Goal: Transaction & Acquisition: Purchase product/service

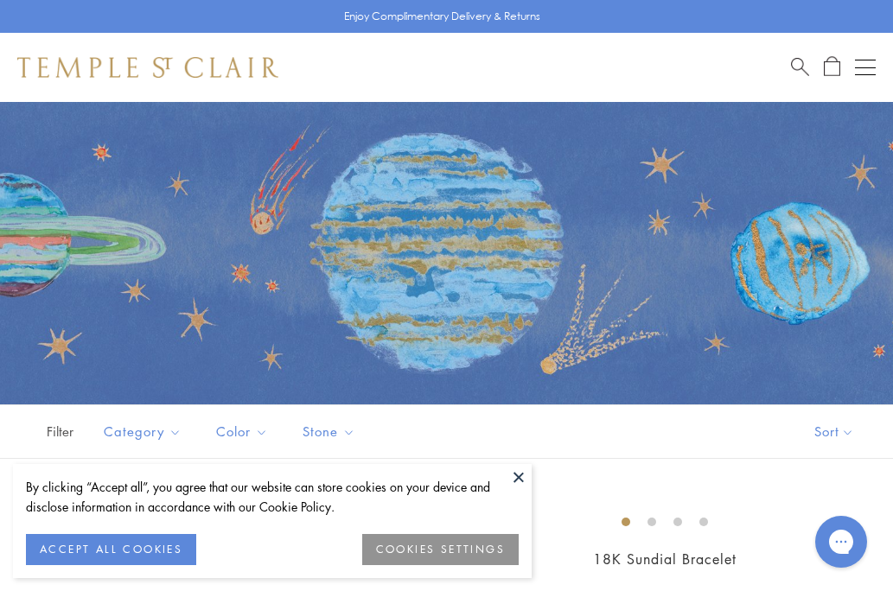
click at [677, 458] on div "Filter Sort Category Amulets Bracelets Earrings Necklaces Pendants Rings" at bounding box center [446, 431] width 893 height 54
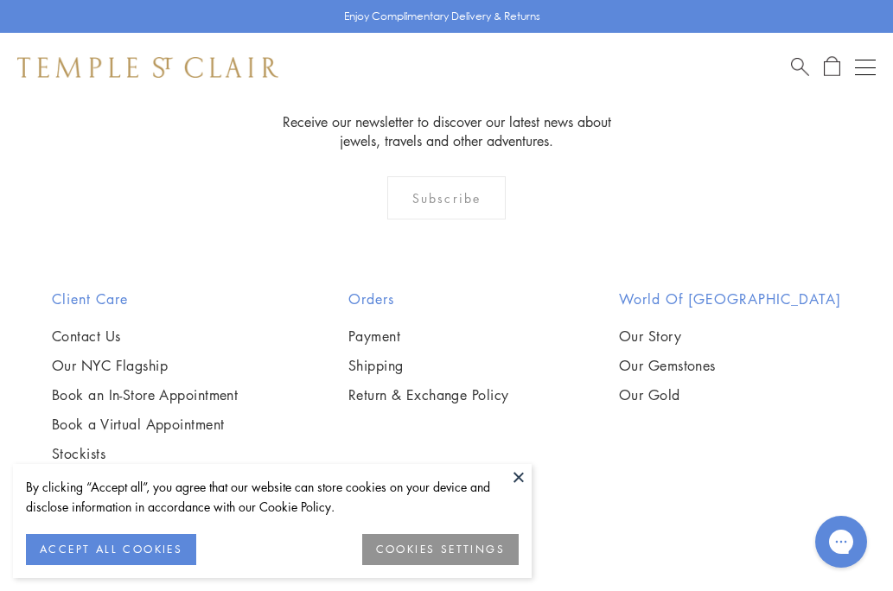
scroll to position [4113, 0]
click at [514, 476] on button at bounding box center [519, 477] width 26 height 26
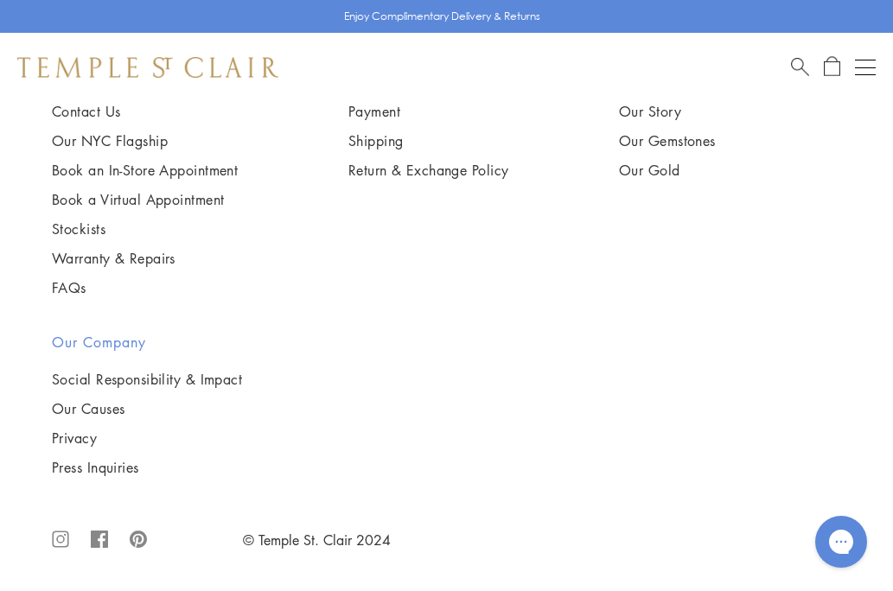
scroll to position [4666, 0]
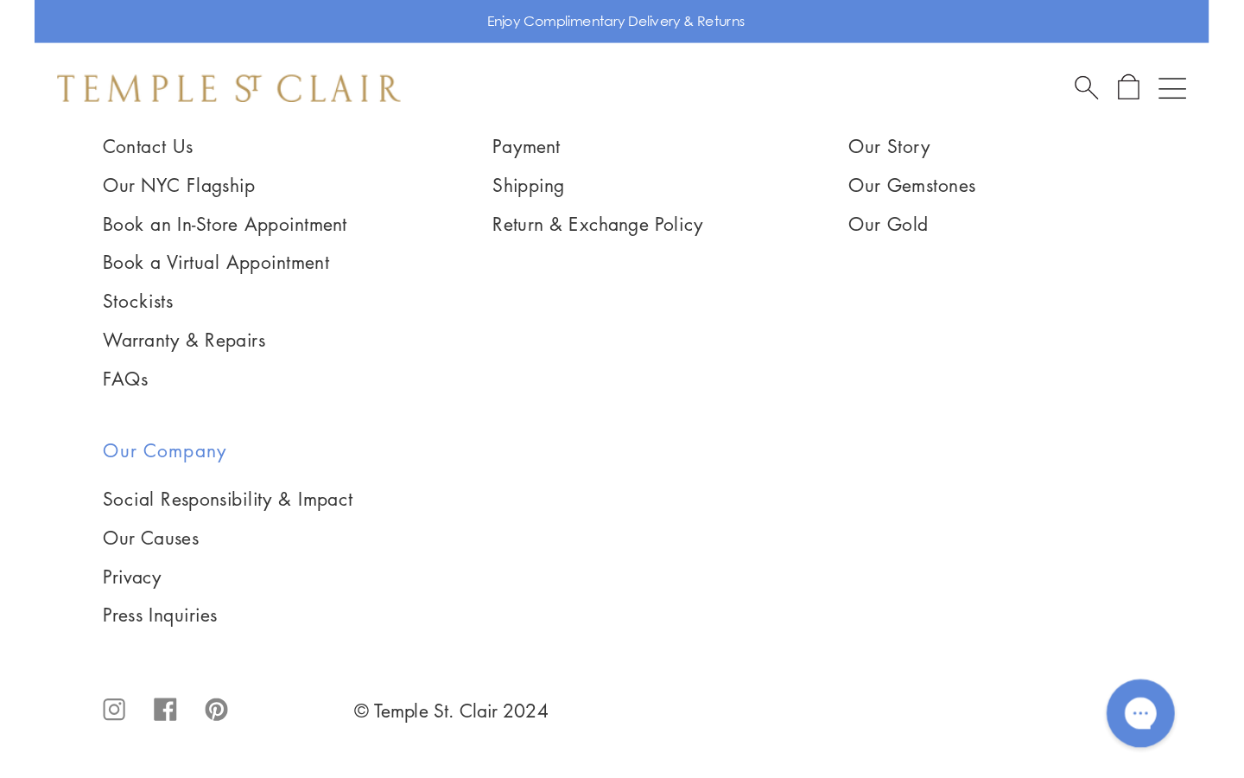
scroll to position [7224, 0]
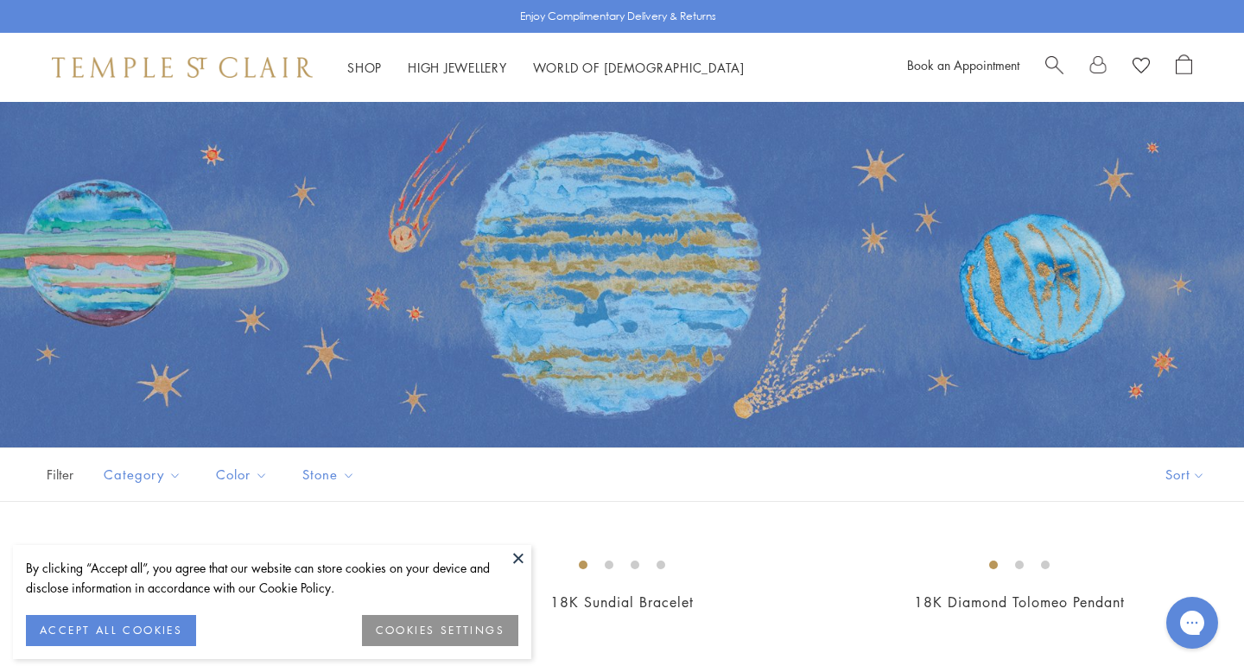
click at [1051, 67] on span "Search" at bounding box center [1055, 63] width 18 height 18
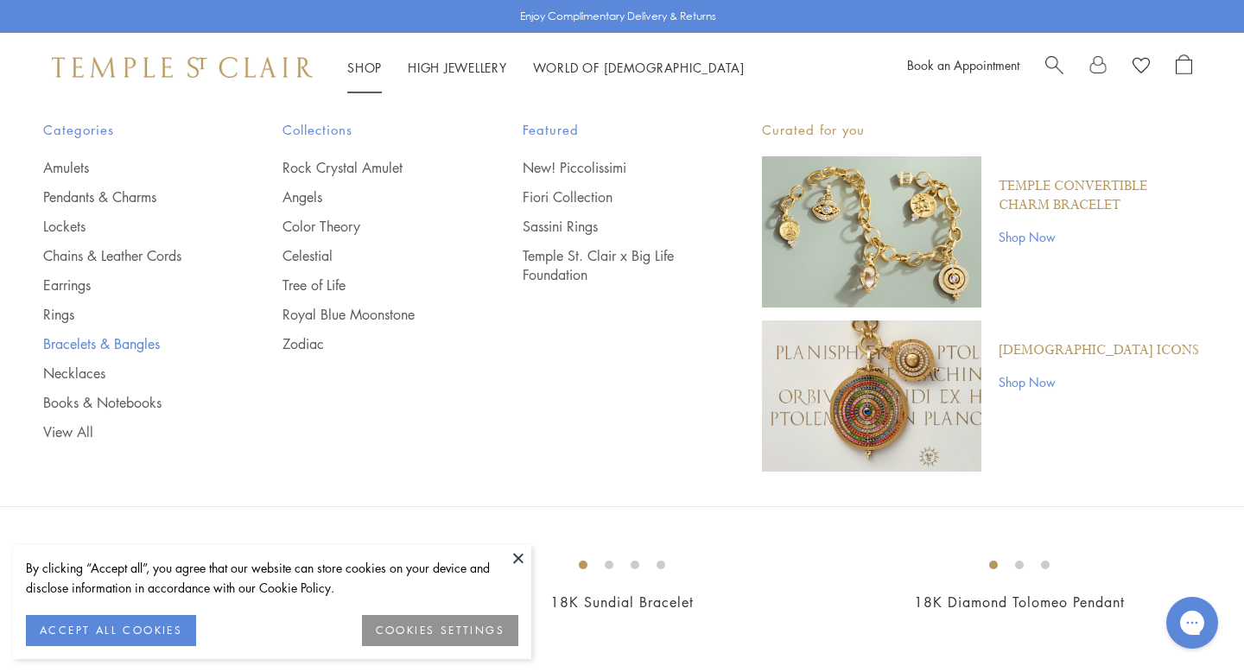
click at [119, 343] on link "Bracelets & Bangles" at bounding box center [128, 343] width 170 height 19
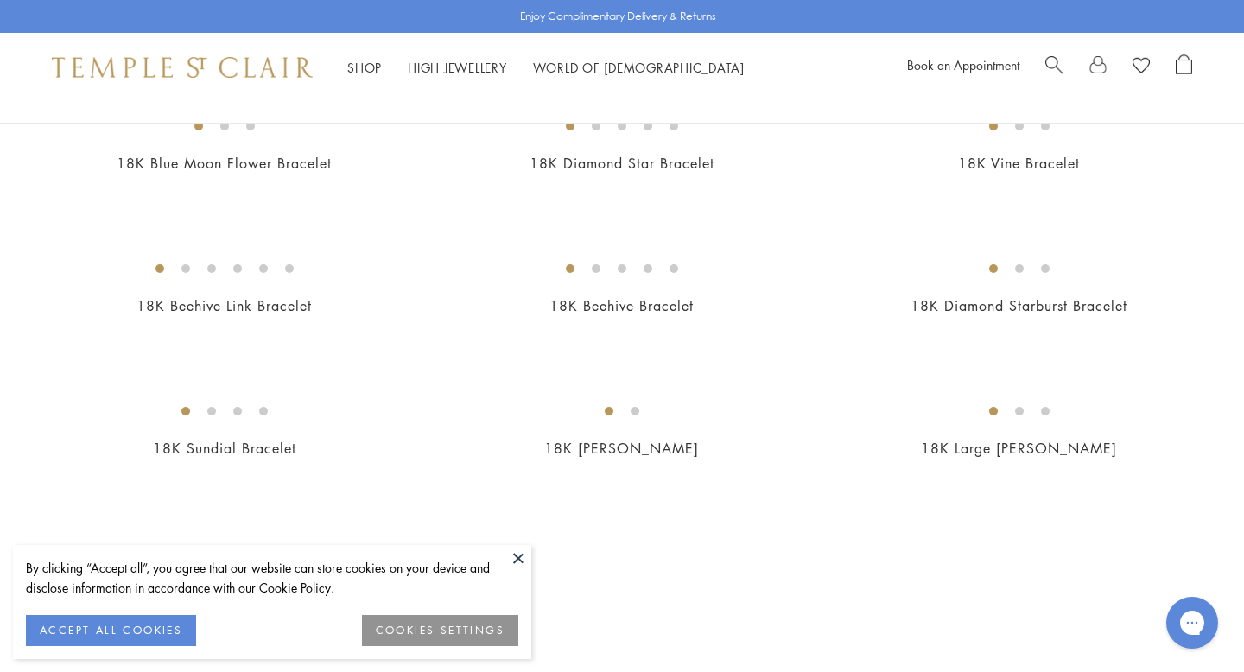
scroll to position [1659, 0]
click at [0, 0] on img at bounding box center [0, 0] width 0 height 0
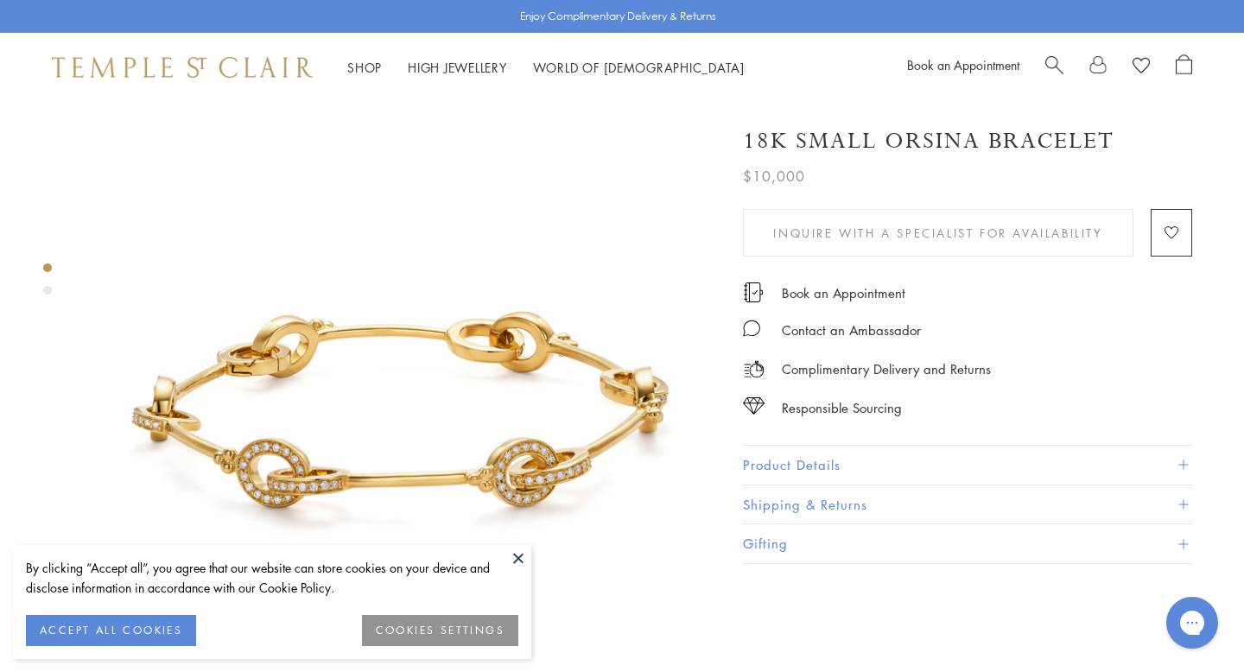
click at [517, 557] on button at bounding box center [519, 558] width 26 height 26
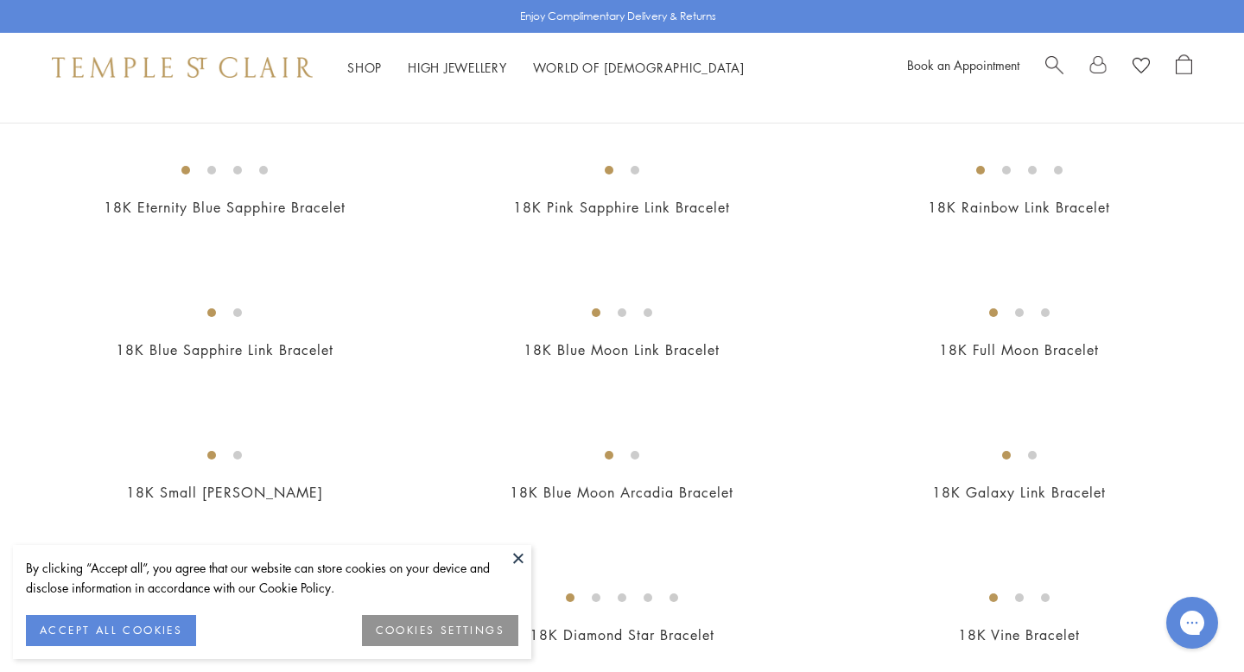
click at [0, 0] on img at bounding box center [0, 0] width 0 height 0
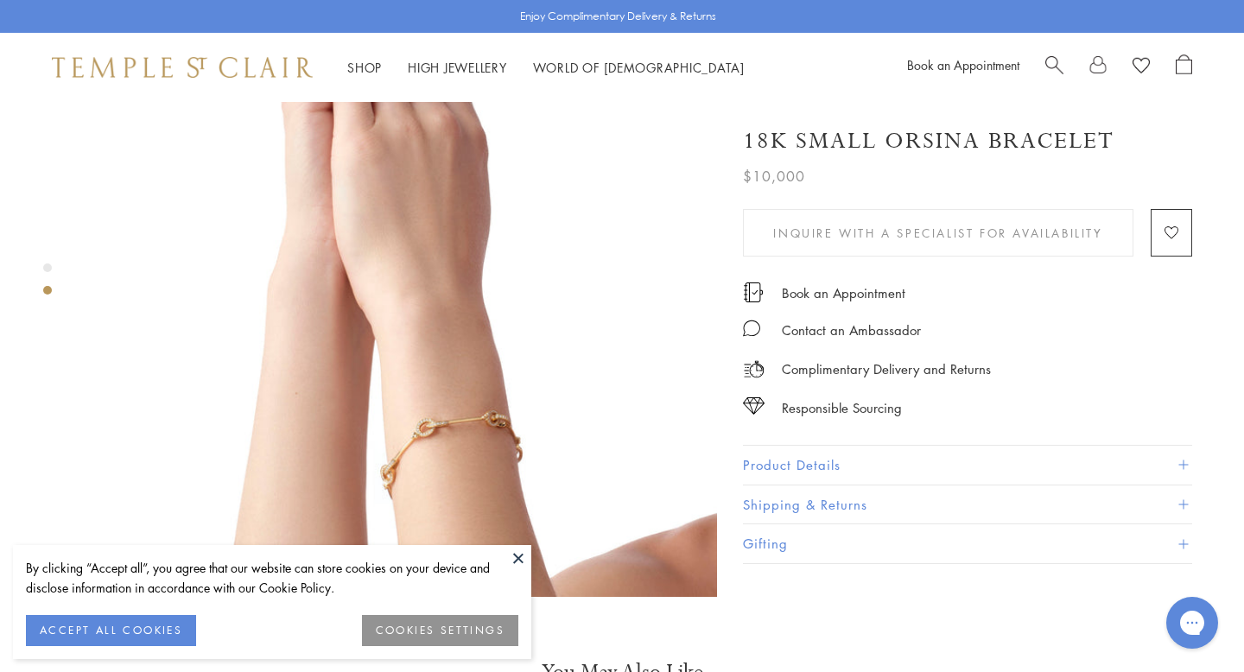
scroll to position [795, 0]
click at [452, 372] on img at bounding box center [401, 279] width 631 height 631
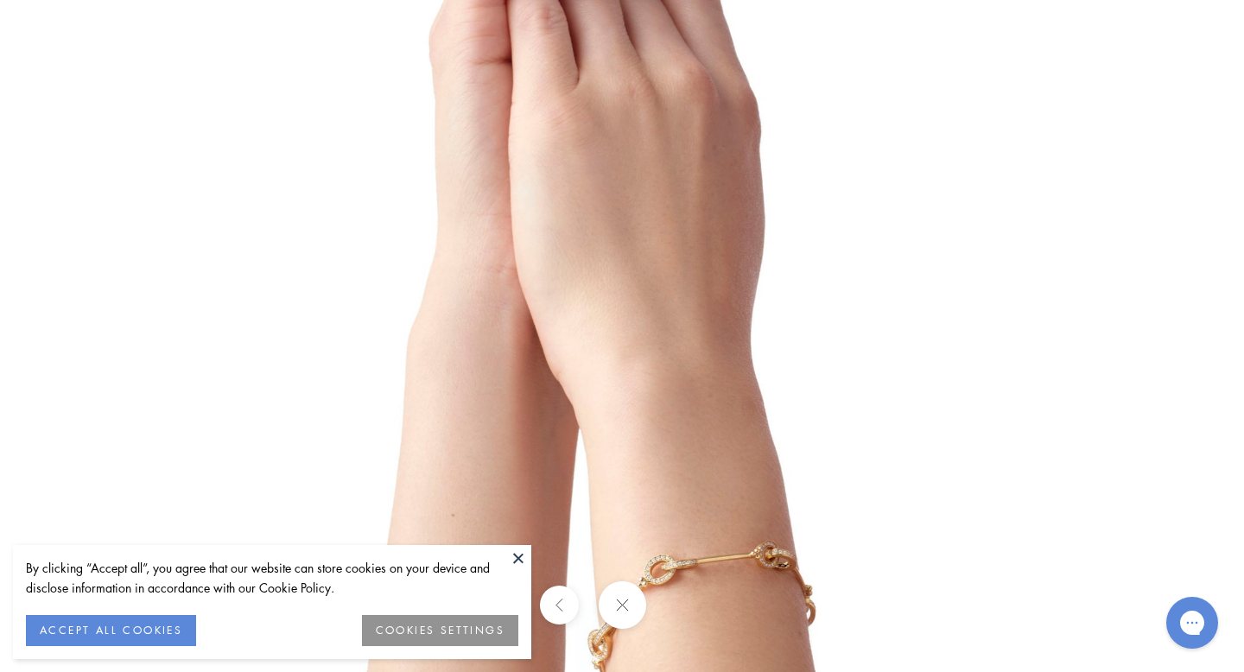
click at [1014, 595] on div at bounding box center [622, 606] width 1244 height 48
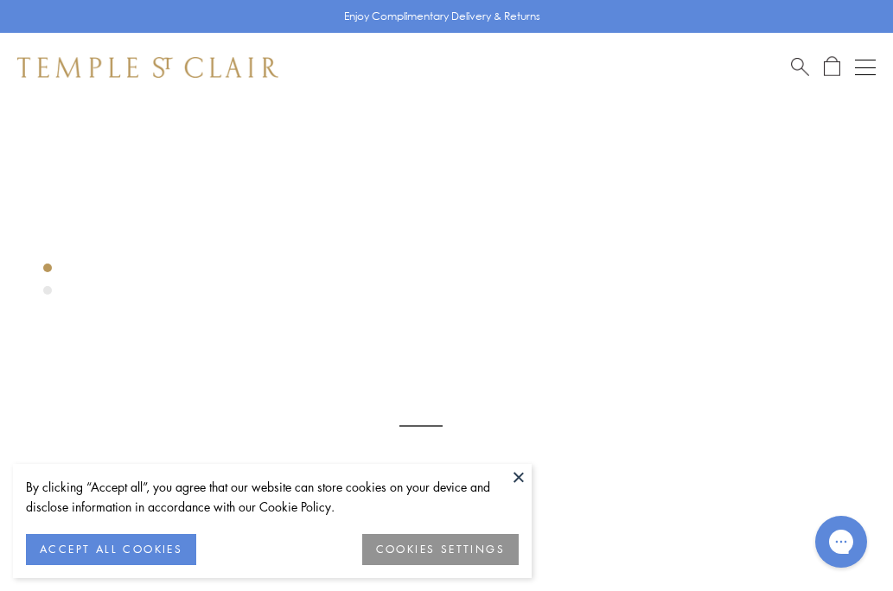
scroll to position [102, 0]
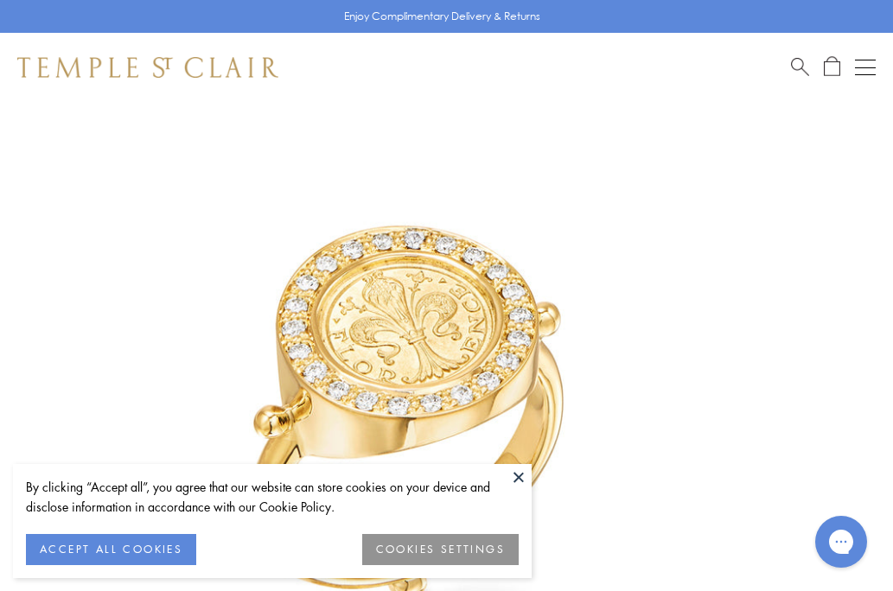
click at [520, 480] on button at bounding box center [519, 477] width 26 height 26
